Goal: Transaction & Acquisition: Book appointment/travel/reservation

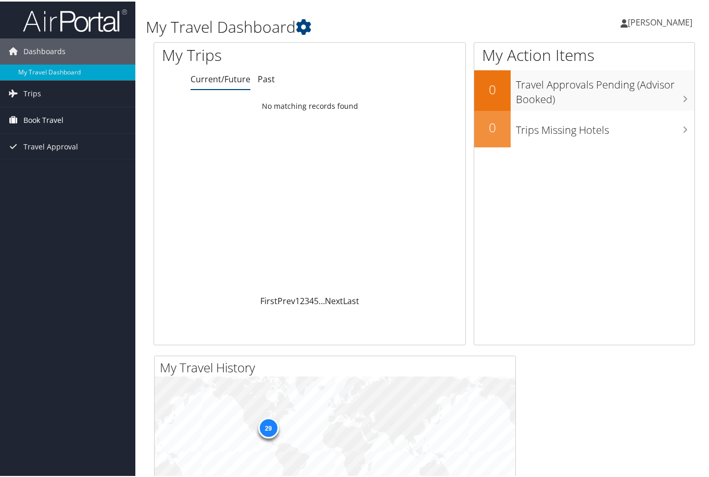
click at [29, 117] on span "Book Travel" at bounding box center [43, 119] width 40 height 26
click at [55, 155] on link "Book/Manage Online Trips" at bounding box center [67, 155] width 135 height 16
